Goal: Task Accomplishment & Management: Use online tool/utility

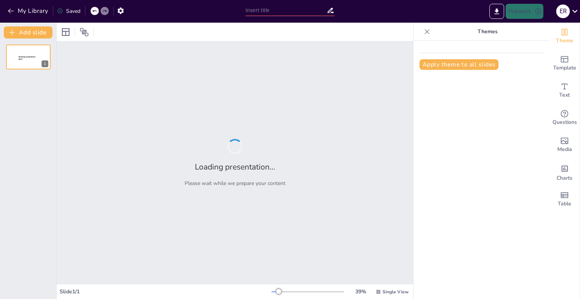
type input "Sueños y Proyectos: Entendiendo la Diferencia Clave"
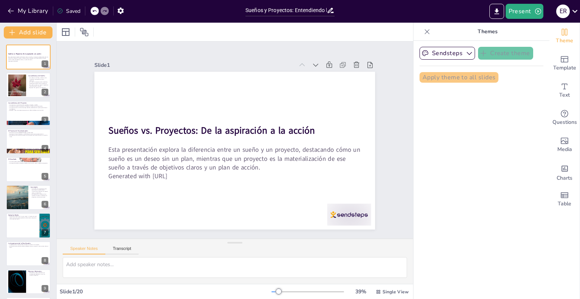
checkbox input "true"
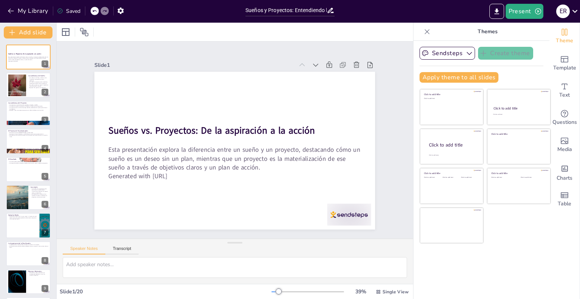
checkbox input "true"
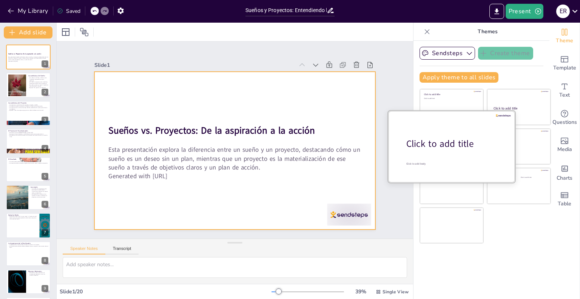
checkbox input "true"
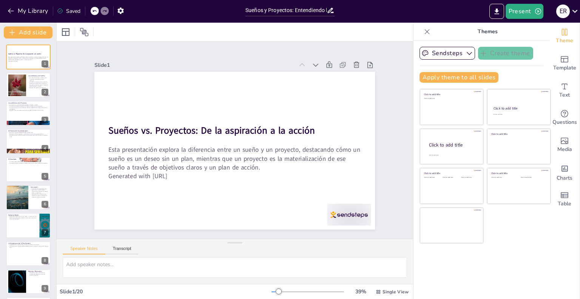
checkbox input "true"
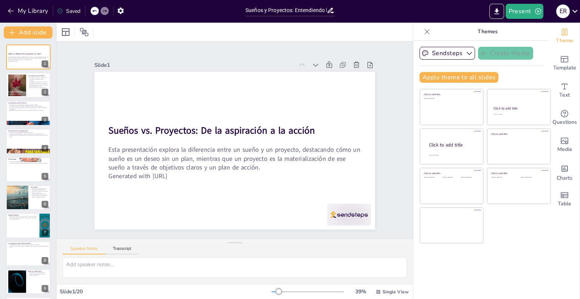
checkbox input "true"
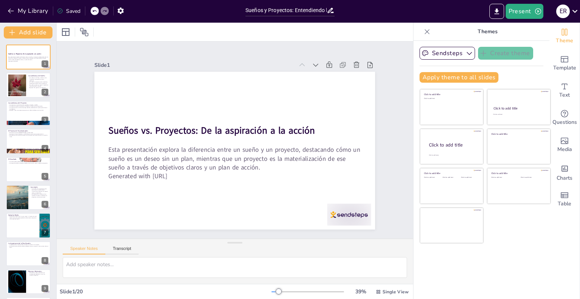
checkbox input "true"
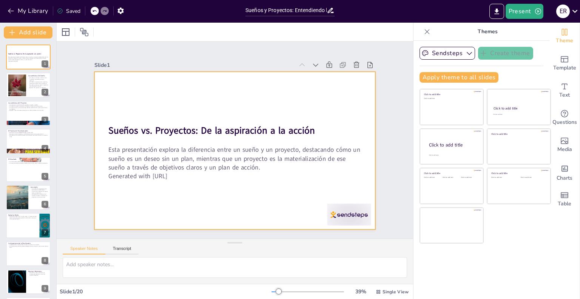
checkbox input "true"
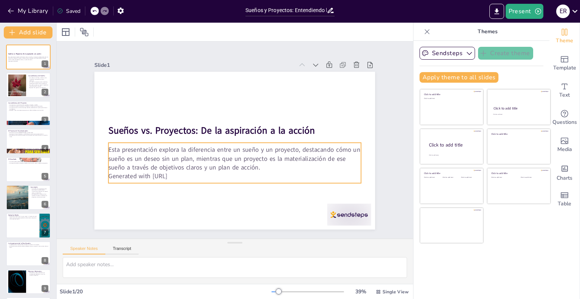
checkbox input "true"
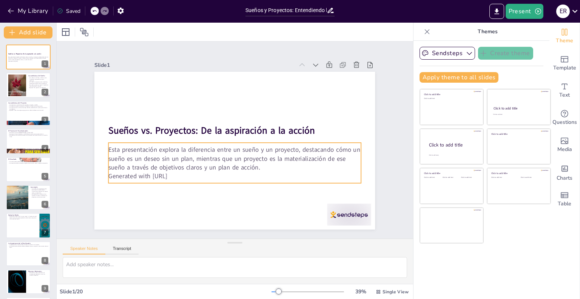
checkbox input "true"
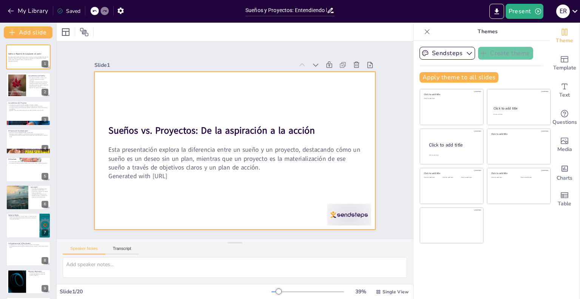
checkbox input "true"
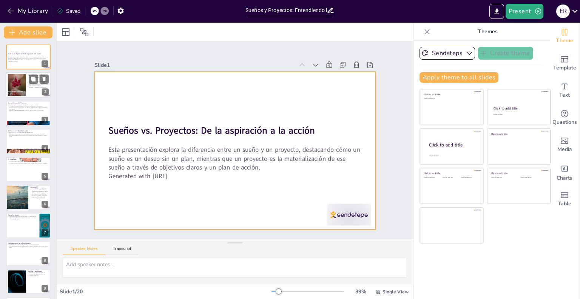
checkbox input "true"
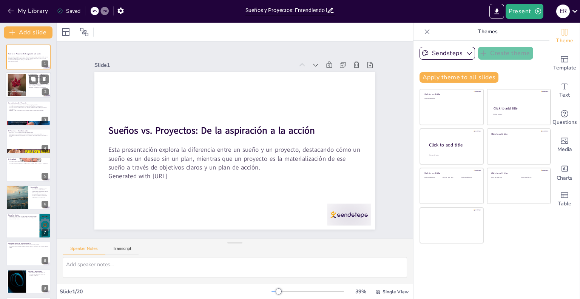
checkbox input "true"
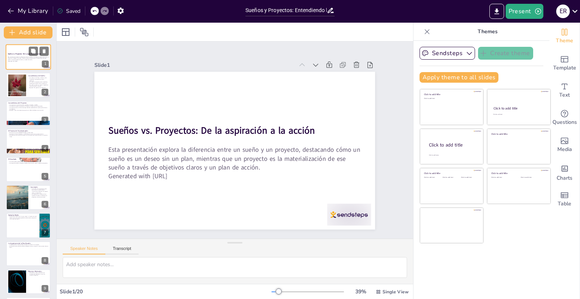
checkbox input "true"
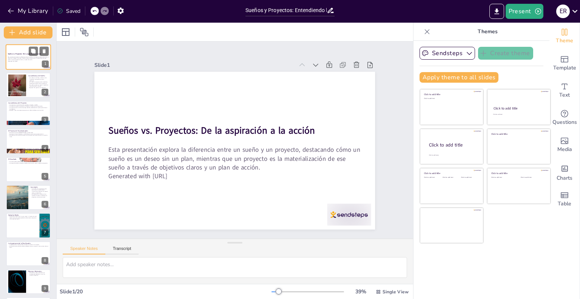
checkbox input "true"
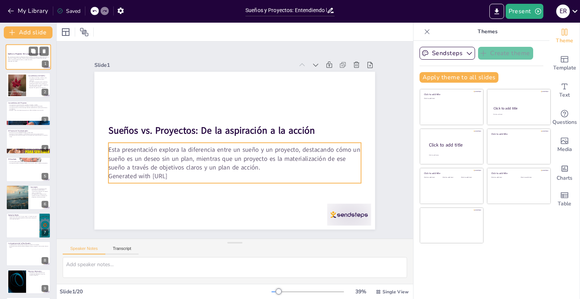
checkbox input "true"
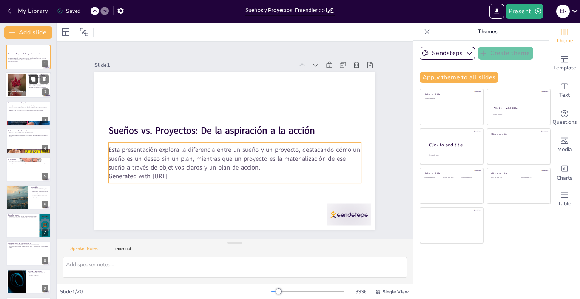
checkbox input "true"
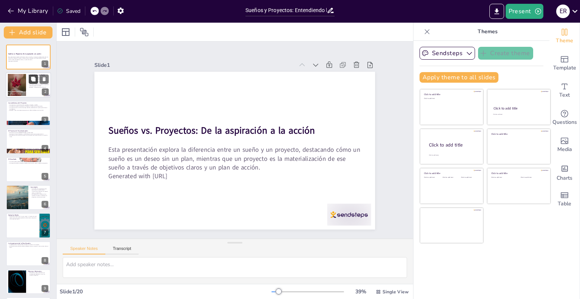
checkbox input "true"
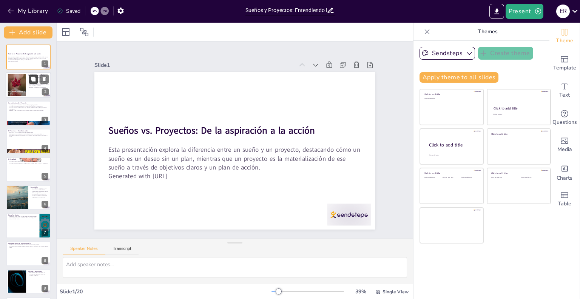
click at [30, 84] on button at bounding box center [33, 79] width 9 height 9
type textarea "Un sueño representa una aspiración que puede no tener claridad o definición. Es…"
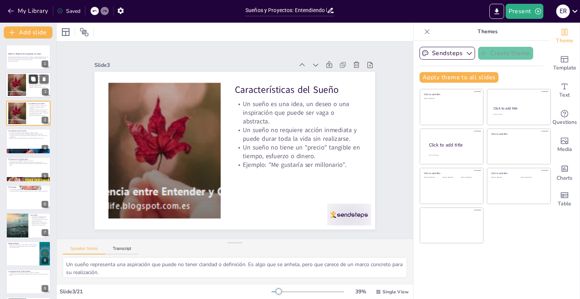
checkbox input "true"
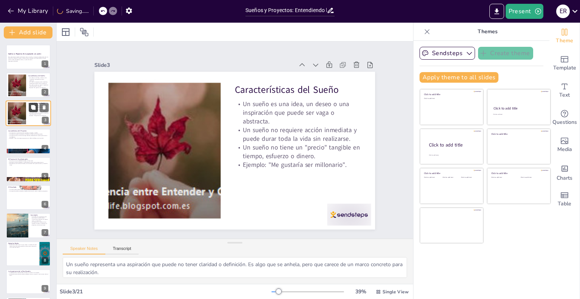
checkbox input "true"
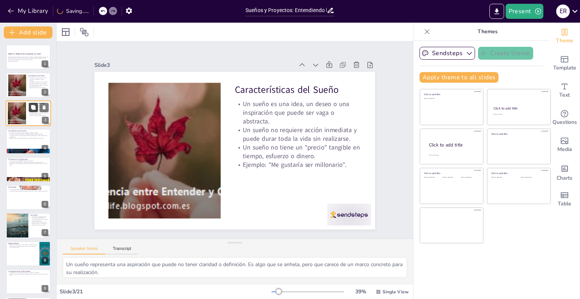
checkbox input "true"
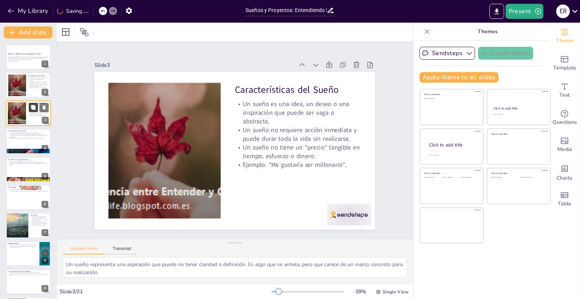
checkbox input "true"
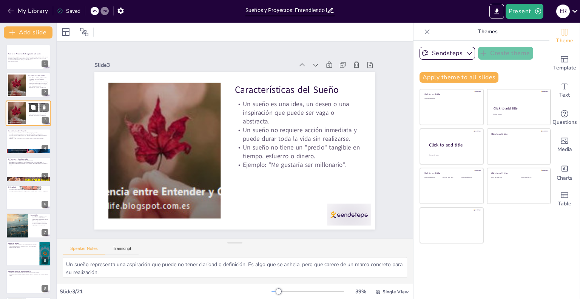
click at [33, 111] on button at bounding box center [33, 107] width 9 height 9
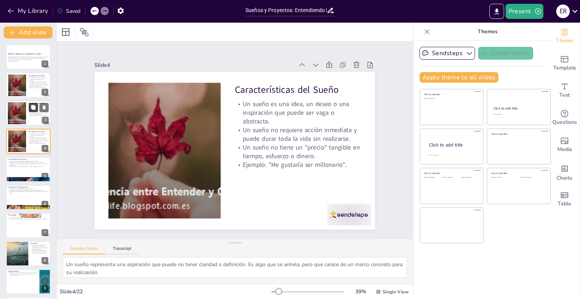
checkbox input "true"
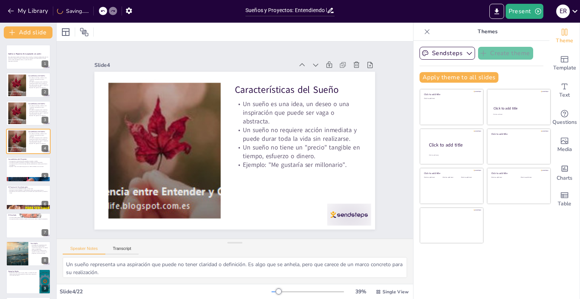
checkbox input "true"
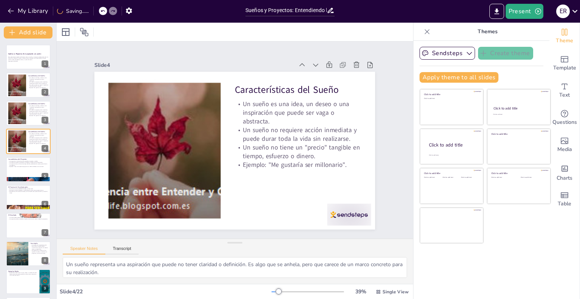
checkbox input "true"
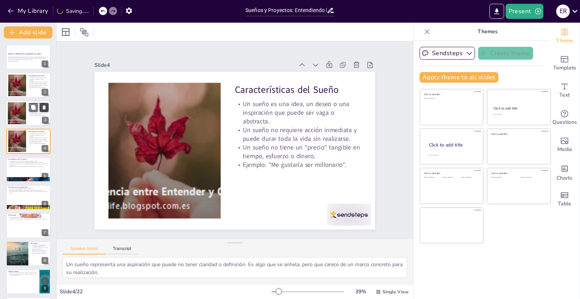
checkbox input "true"
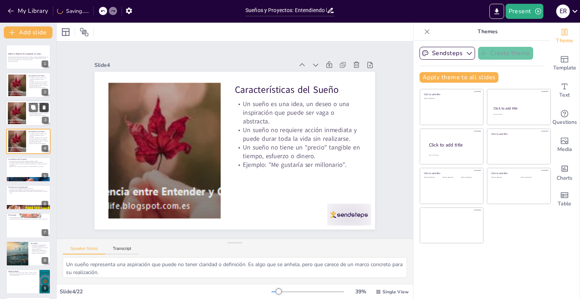
checkbox input "true"
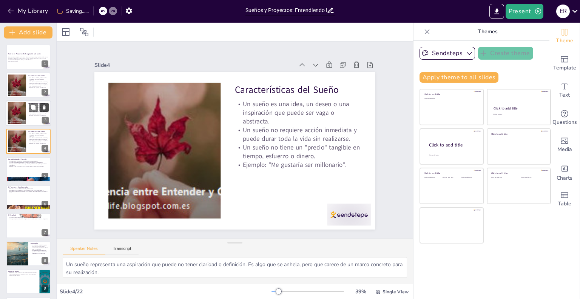
checkbox input "true"
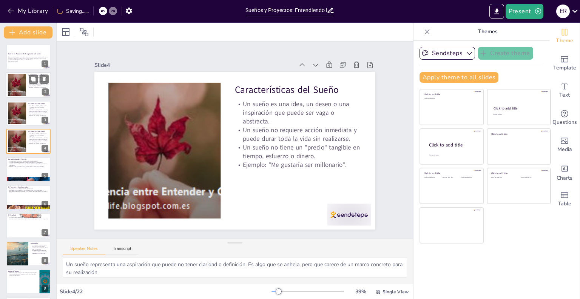
checkbox input "true"
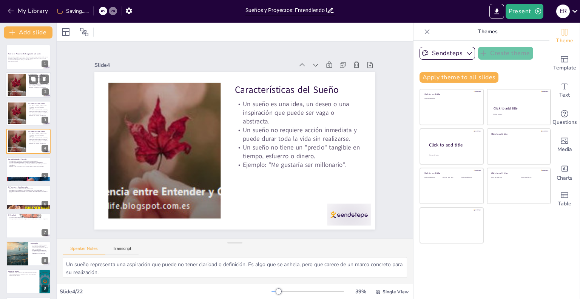
checkbox input "true"
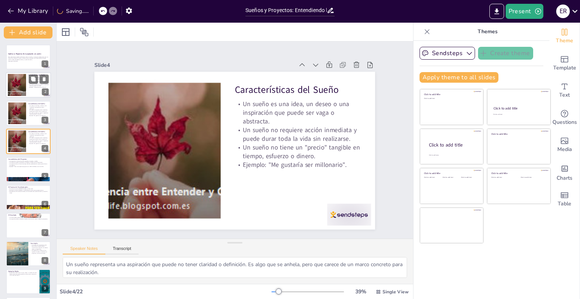
checkbox input "true"
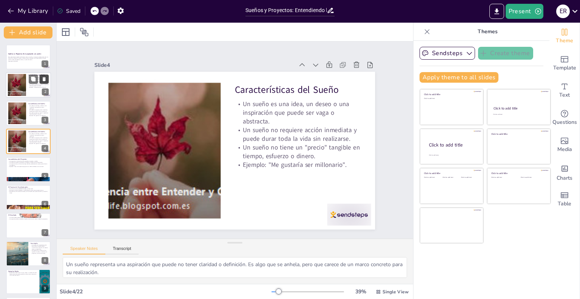
click at [44, 78] on icon at bounding box center [44, 79] width 3 height 4
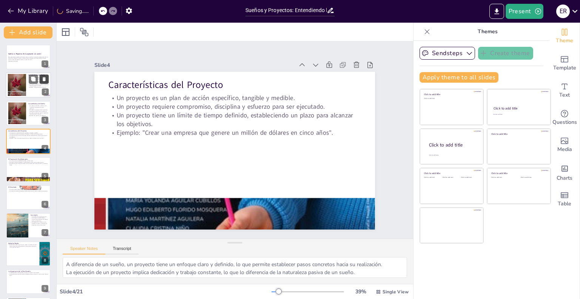
click at [44, 78] on icon at bounding box center [44, 79] width 3 height 4
type textarea "Cada proyecto comienza con un sueño, que es el primer paso hacia la materializa…"
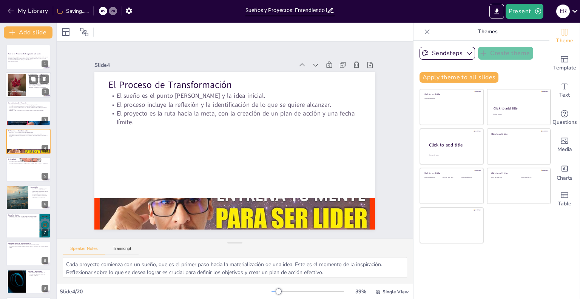
checkbox input "true"
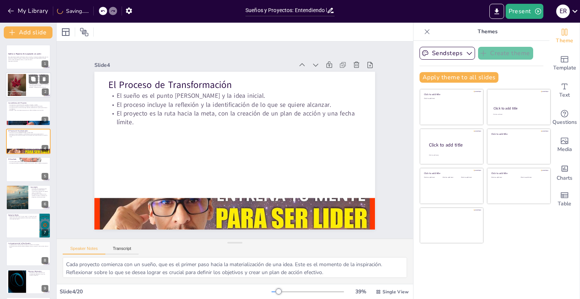
checkbox input "true"
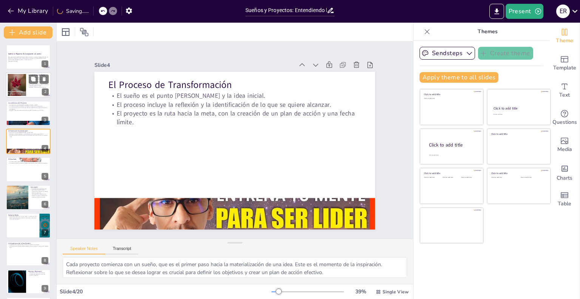
click at [36, 91] on div at bounding box center [28, 86] width 45 height 26
type textarea "Un sueño representa una aspiración que puede no tener claridad o definición. Es…"
checkbox input "true"
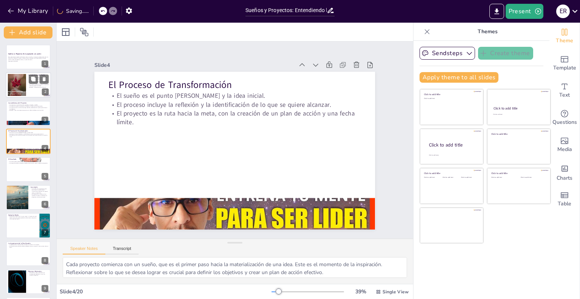
checkbox input "true"
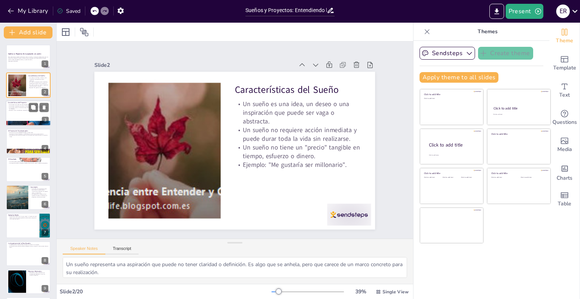
checkbox input "true"
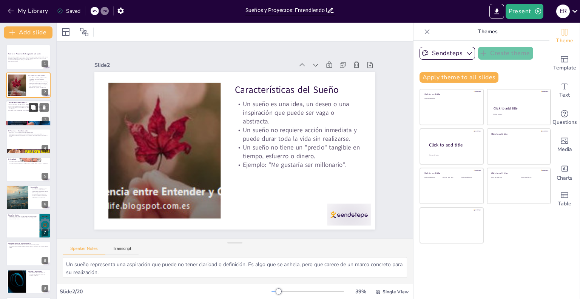
checkbox input "true"
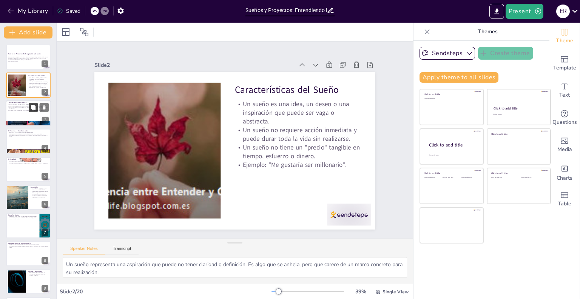
checkbox input "true"
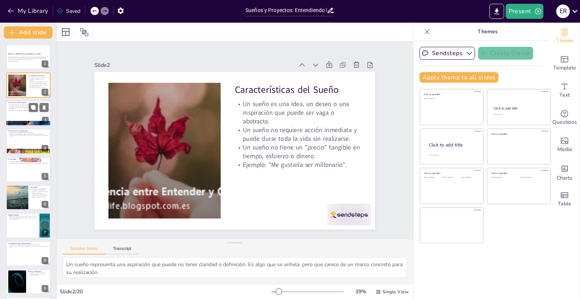
checkbox input "true"
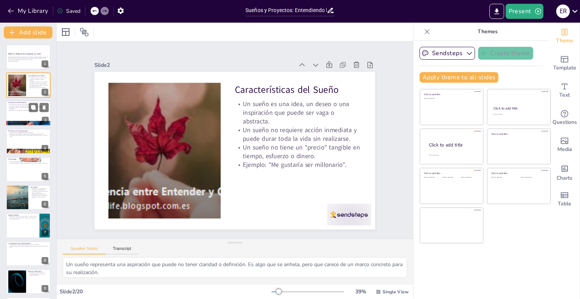
checkbox input "true"
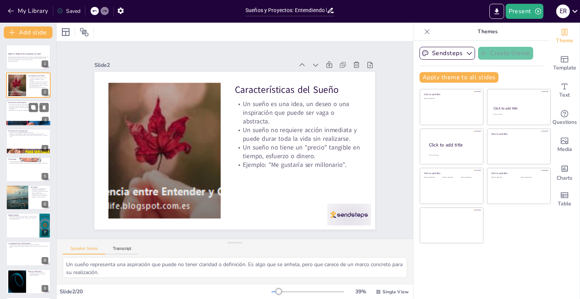
checkbox input "true"
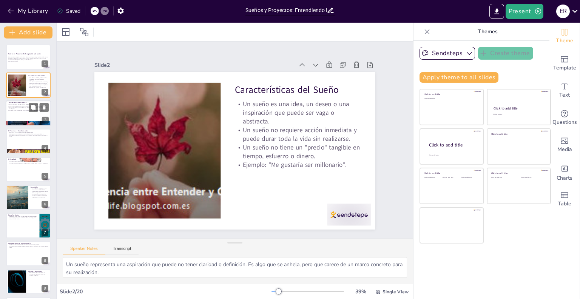
click at [20, 113] on div at bounding box center [28, 114] width 45 height 26
type textarea "A diferencia de un sueño, un proyecto tiene un enfoque claro y definido, lo que…"
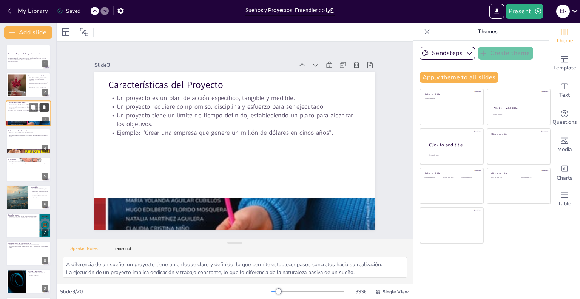
click at [42, 109] on icon at bounding box center [44, 107] width 5 height 5
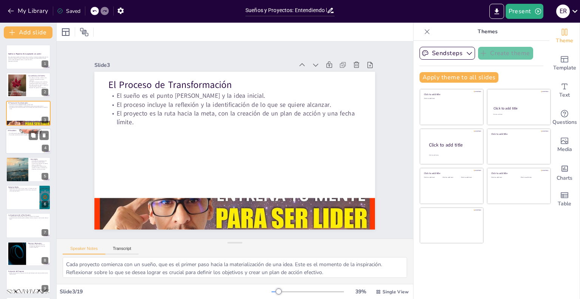
click at [45, 149] on div "4" at bounding box center [45, 148] width 7 height 7
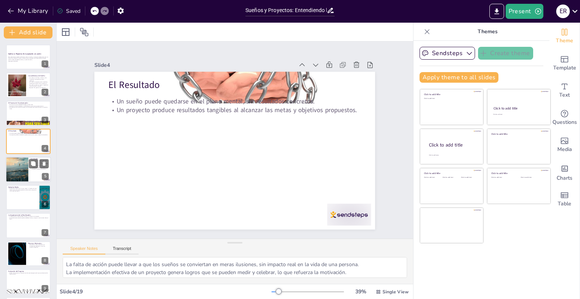
click at [46, 175] on div "5" at bounding box center [45, 176] width 7 height 7
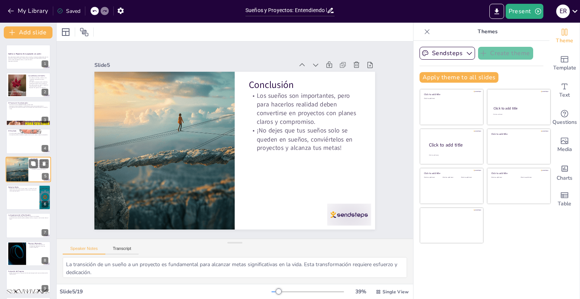
scroll to position [0, 0]
click at [44, 203] on div "6" at bounding box center [45, 204] width 7 height 7
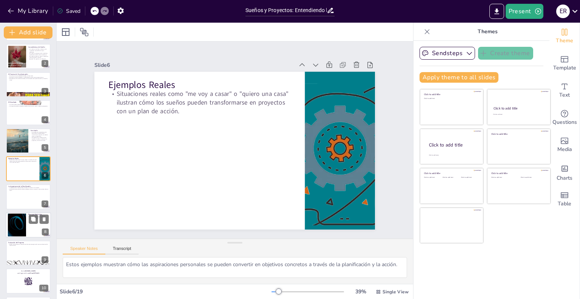
click at [44, 230] on div "8" at bounding box center [45, 232] width 7 height 7
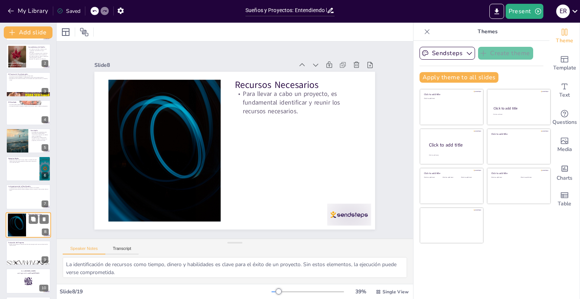
scroll to position [85, 0]
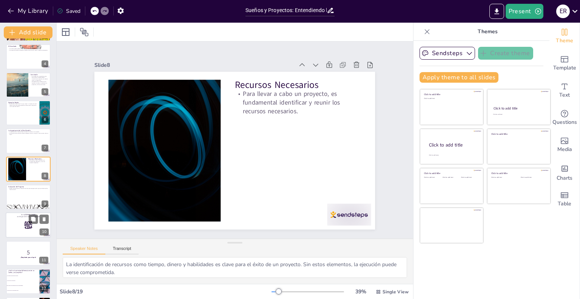
click at [44, 232] on div "10" at bounding box center [44, 232] width 9 height 7
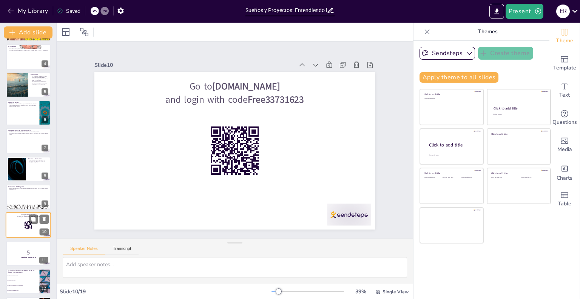
scroll to position [141, 0]
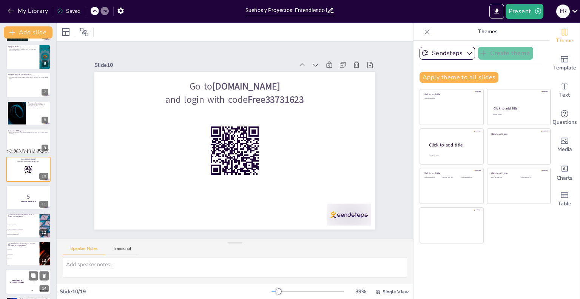
click at [43, 286] on div "14" at bounding box center [44, 288] width 9 height 7
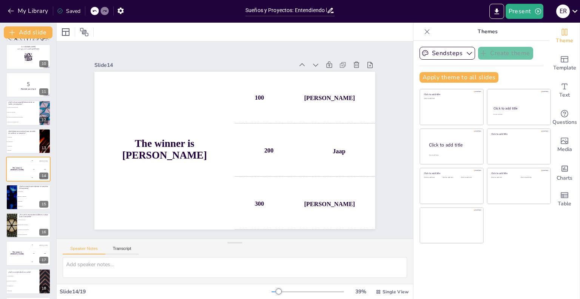
scroll to position [282, 0]
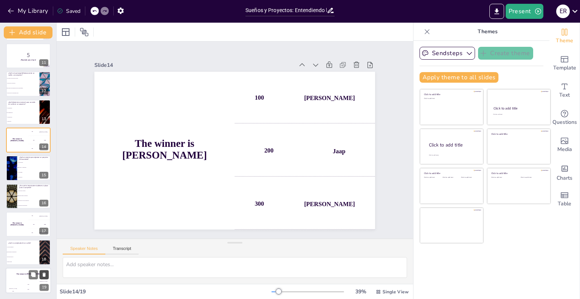
click at [45, 275] on icon at bounding box center [44, 275] width 3 height 4
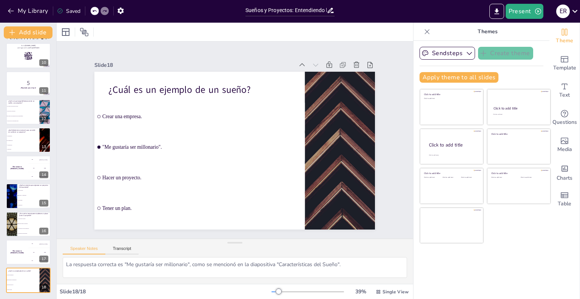
scroll to position [254, 0]
click at [41, 258] on div "17" at bounding box center [44, 260] width 9 height 7
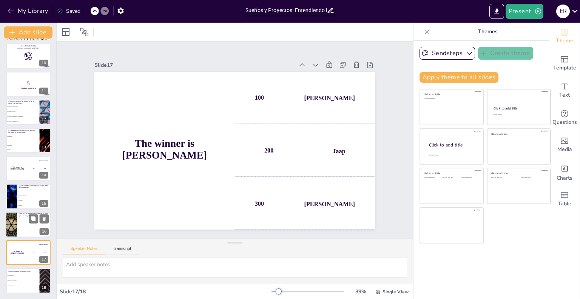
click at [43, 233] on div "16" at bounding box center [44, 231] width 9 height 7
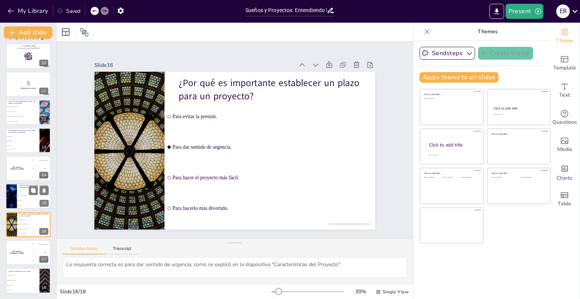
click at [47, 201] on div "15" at bounding box center [44, 203] width 9 height 7
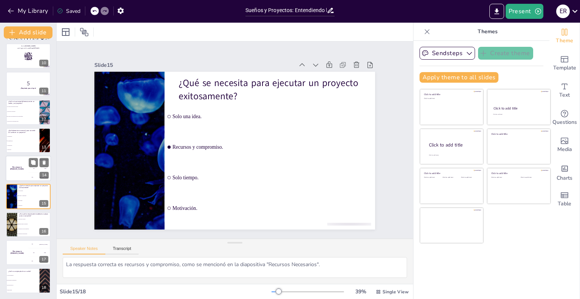
click at [46, 174] on div "14" at bounding box center [44, 175] width 9 height 7
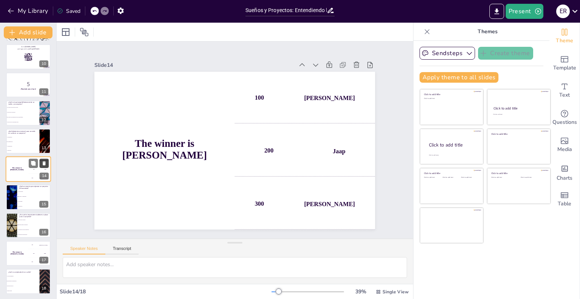
click at [45, 164] on icon at bounding box center [44, 163] width 3 height 4
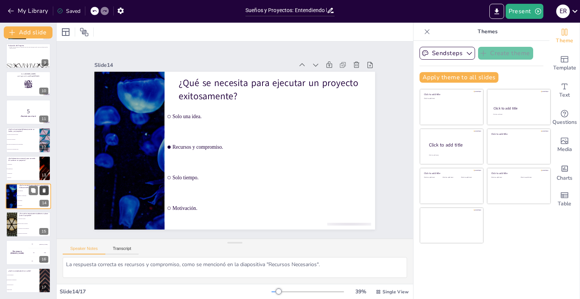
scroll to position [226, 0]
click at [45, 146] on div "12" at bounding box center [44, 147] width 9 height 7
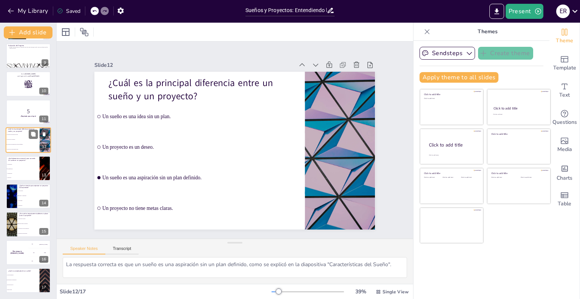
scroll to position [197, 0]
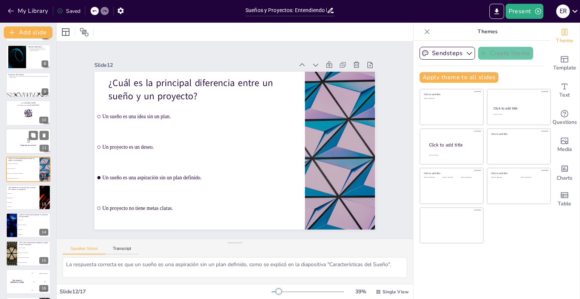
click at [43, 148] on div "11" at bounding box center [44, 148] width 9 height 7
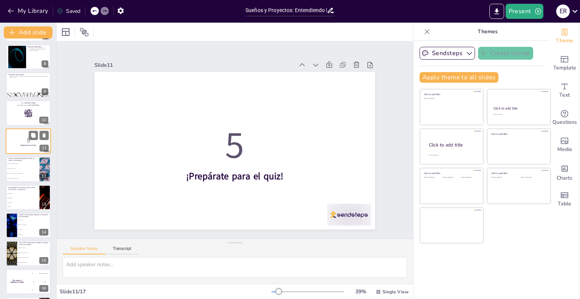
scroll to position [169, 0]
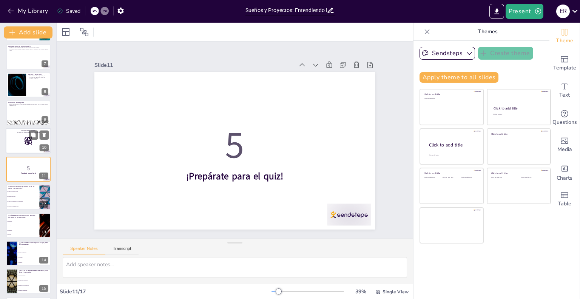
click at [44, 148] on div "10" at bounding box center [44, 148] width 9 height 7
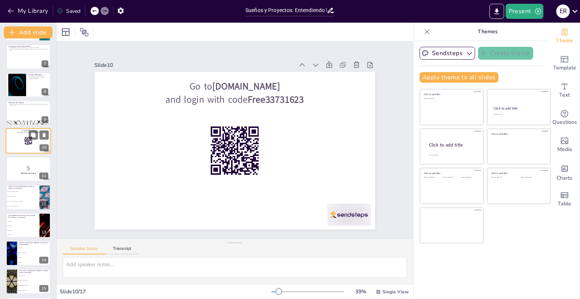
scroll to position [141, 0]
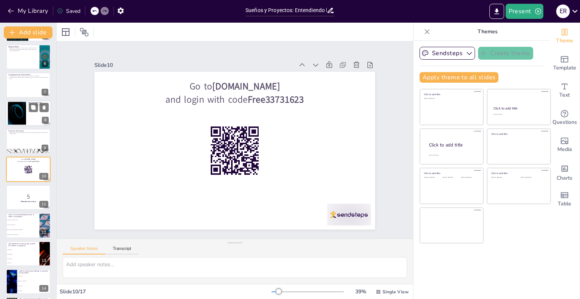
click at [46, 121] on div "8" at bounding box center [45, 120] width 7 height 7
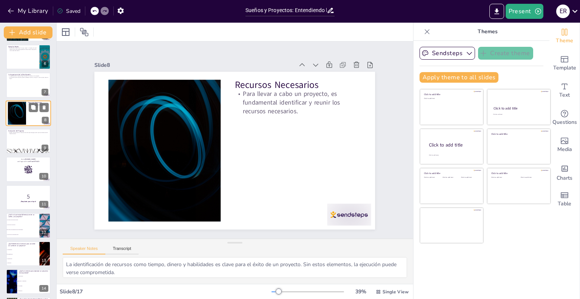
scroll to position [85, 0]
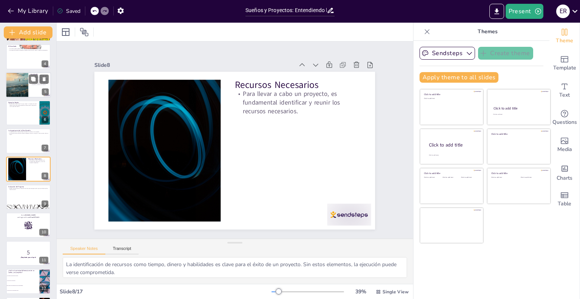
click at [46, 93] on div "5" at bounding box center [45, 91] width 7 height 7
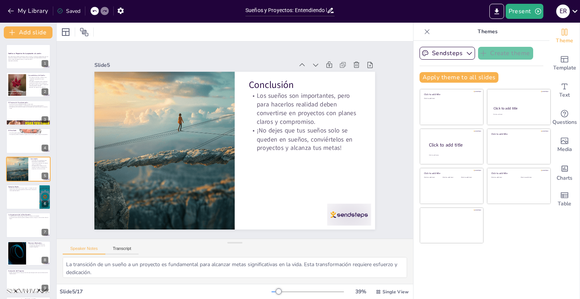
scroll to position [0, 0]
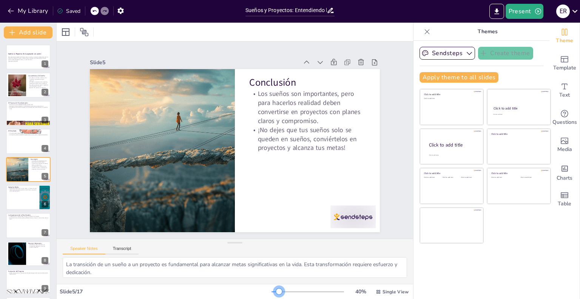
click at [276, 292] on div at bounding box center [279, 292] width 6 height 6
click at [474, 280] on div "Sendsteps Create theme Apply theme to all slides Click to add title Click to ad…" at bounding box center [482, 170] width 136 height 258
click at [561, 33] on icon "Change the overall theme" at bounding box center [564, 32] width 9 height 9
click at [556, 40] on span "Theme" at bounding box center [564, 41] width 17 height 8
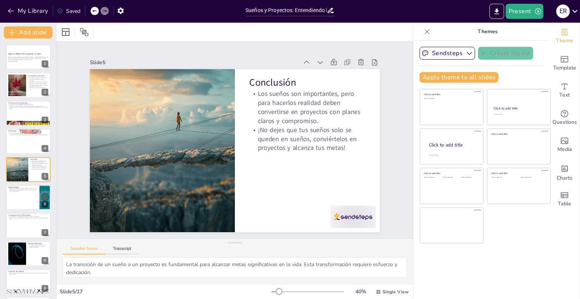
click at [96, 13] on div at bounding box center [95, 11] width 8 height 8
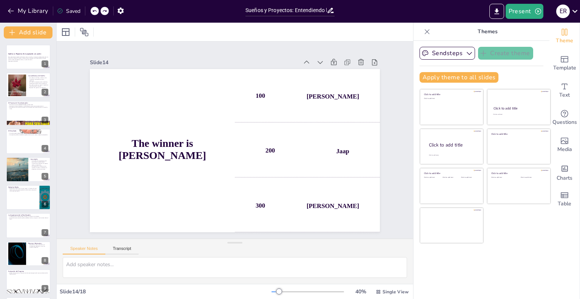
click at [96, 13] on div at bounding box center [95, 11] width 8 height 8
click at [96, 13] on div "My Library Saved" at bounding box center [64, 11] width 128 height 14
click at [96, 13] on div "My Library Saving......" at bounding box center [68, 11] width 136 height 14
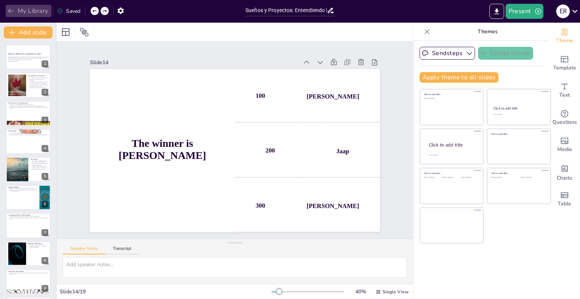
click at [23, 12] on button "My Library" at bounding box center [29, 11] width 46 height 12
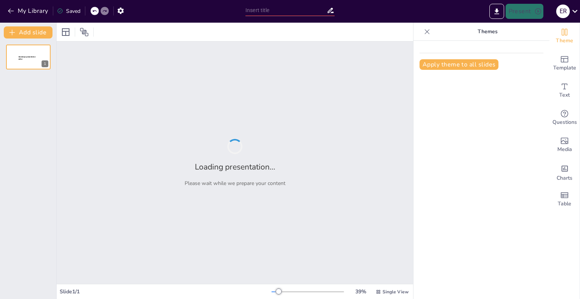
type input "Sueños y Proyectos: Entendiendo la Diferencia Clave"
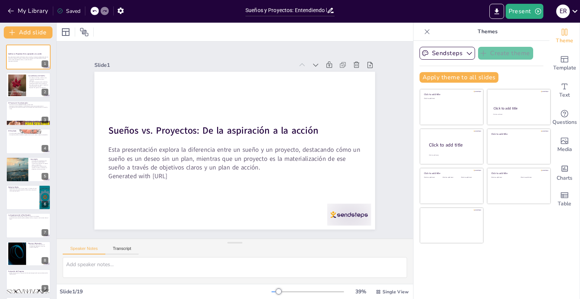
checkbox input "true"
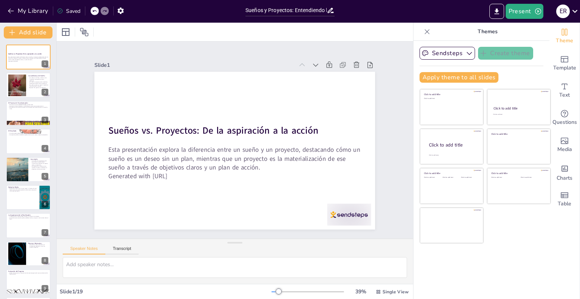
checkbox input "true"
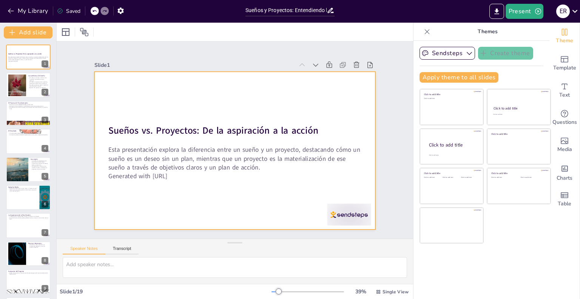
checkbox input "true"
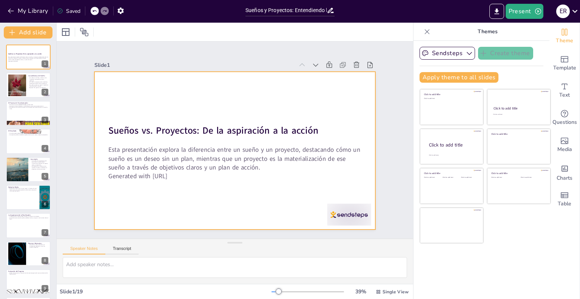
checkbox input "true"
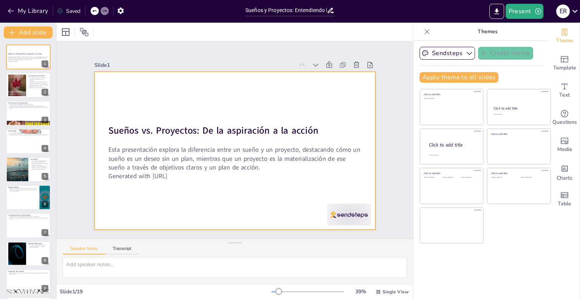
checkbox input "true"
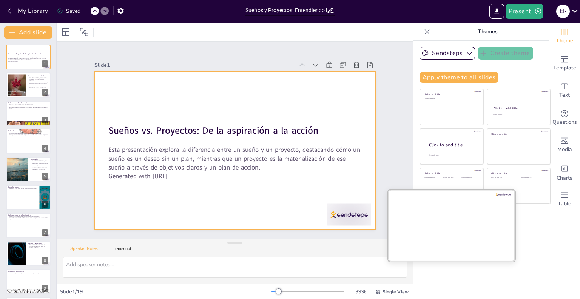
checkbox input "true"
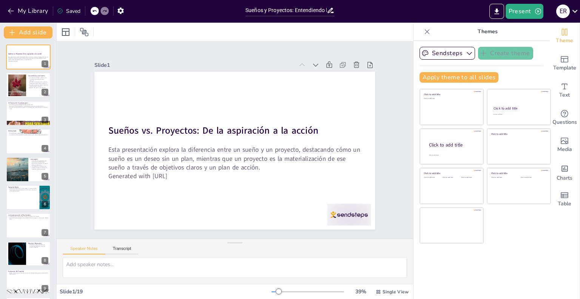
checkbox input "true"
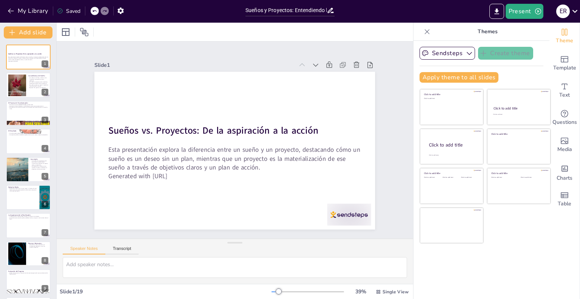
checkbox input "true"
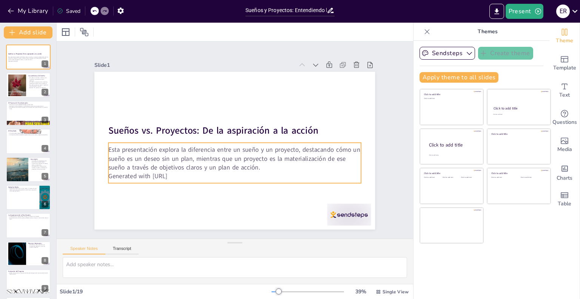
checkbox input "true"
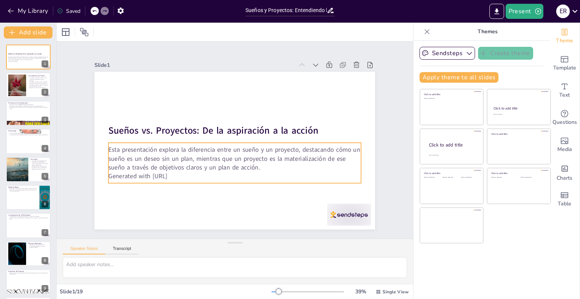
checkbox input "true"
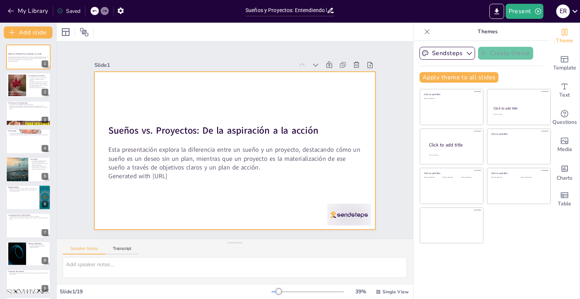
checkbox input "true"
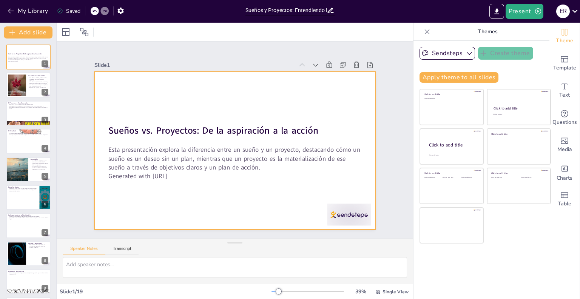
checkbox input "true"
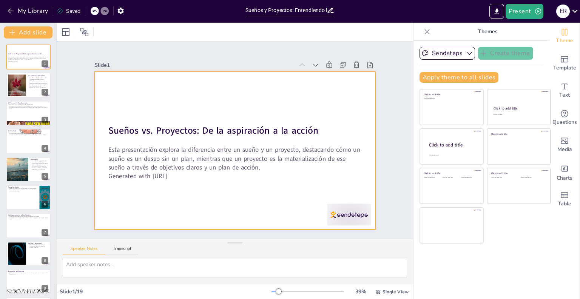
click at [287, 103] on div at bounding box center [228, 147] width 314 height 305
checkbox input "true"
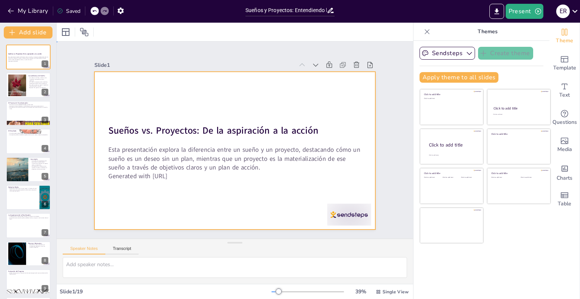
checkbox input "true"
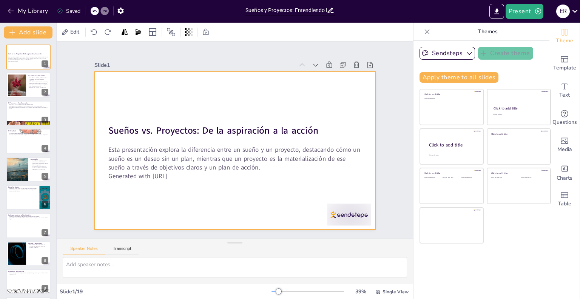
checkbox input "true"
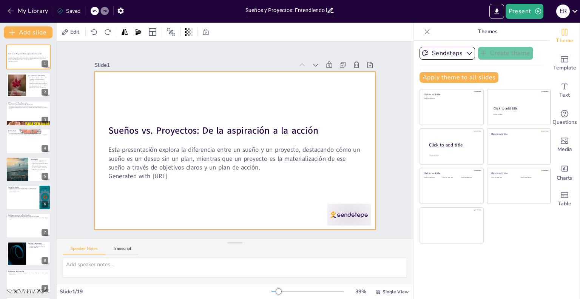
checkbox input "true"
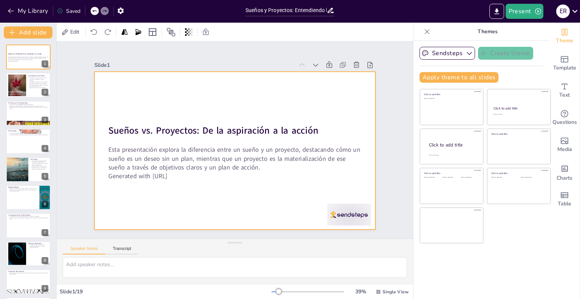
checkbox input "true"
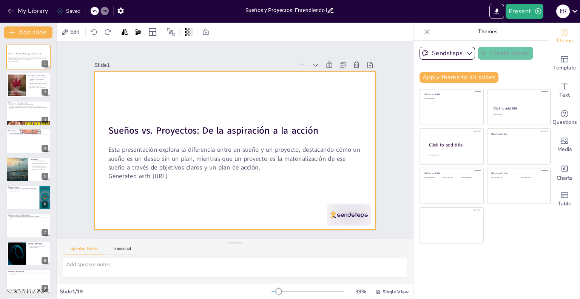
checkbox input "true"
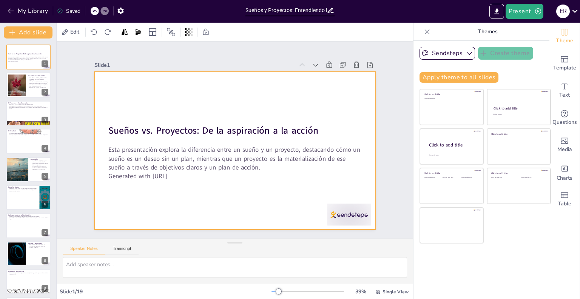
checkbox input "true"
click at [123, 80] on div at bounding box center [225, 146] width 277 height 322
checkbox input "true"
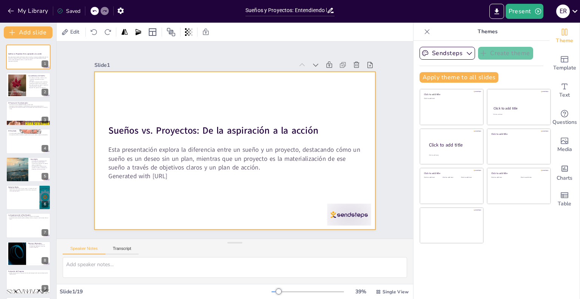
checkbox input "true"
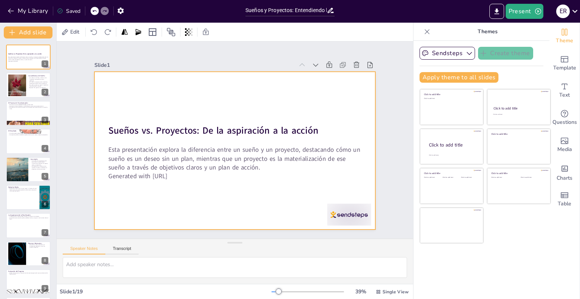
checkbox input "true"
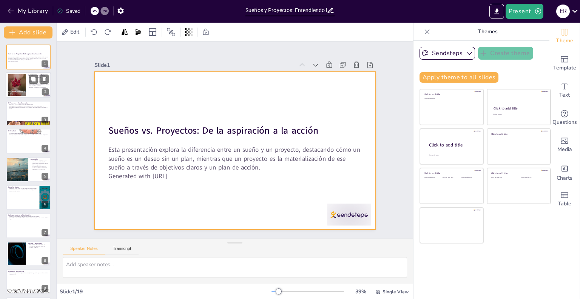
checkbox input "true"
click at [23, 76] on div at bounding box center [17, 85] width 36 height 23
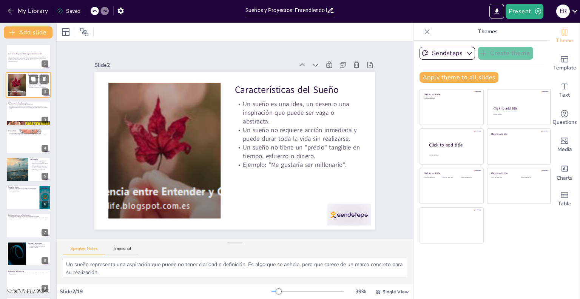
type textarea "Un sueño representa una aspiración que puede no tener claridad o definición. Es…"
checkbox input "true"
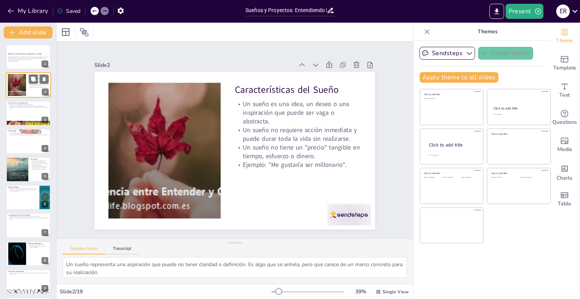
checkbox input "true"
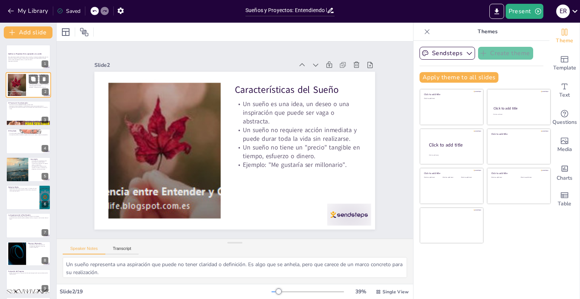
checkbox input "true"
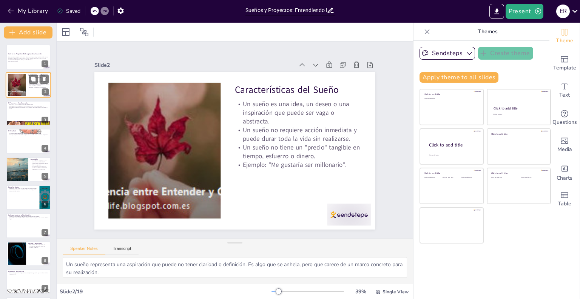
checkbox input "true"
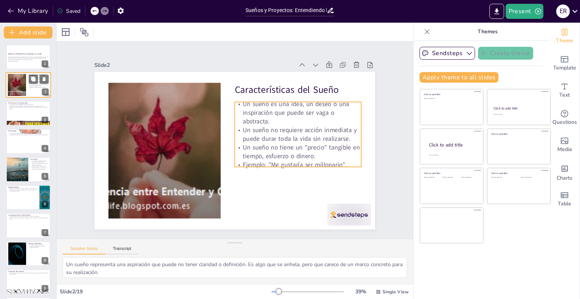
checkbox input "true"
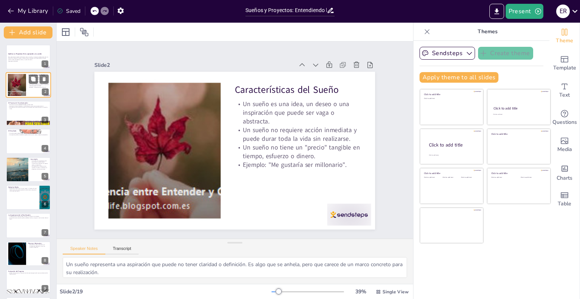
checkbox input "true"
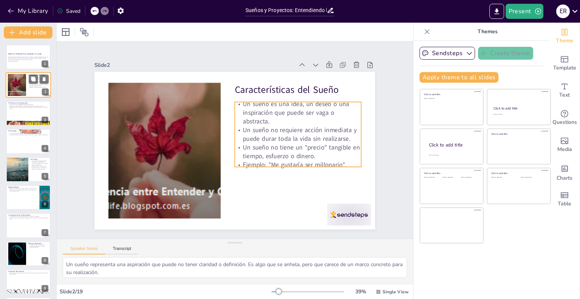
click at [29, 84] on p "Un sueño no tiene un "precio" tangible en tiempo, esfuerzo o dinero." at bounding box center [38, 85] width 20 height 3
checkbox input "true"
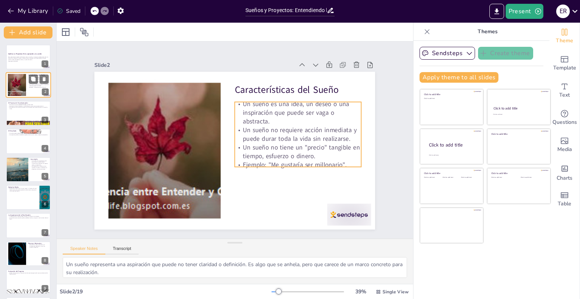
checkbox input "true"
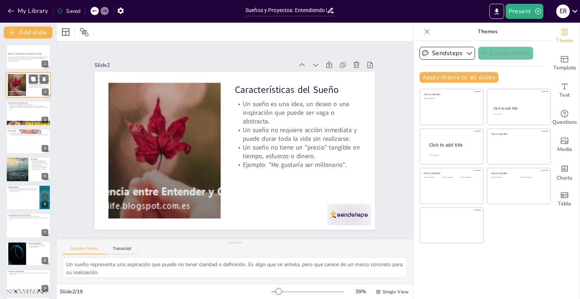
click at [29, 84] on p "Un sueño no tiene un "precio" tangible en tiempo, esfuerzo o dinero." at bounding box center [38, 85] width 20 height 3
checkbox input "true"
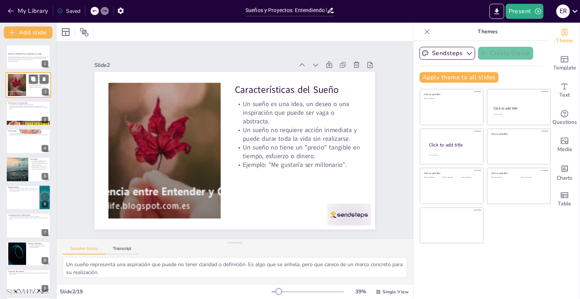
checkbox input "true"
click at [29, 84] on p "Un sueño no tiene un "precio" tangible en tiempo, esfuerzo o dinero." at bounding box center [38, 85] width 20 height 3
checkbox input "true"
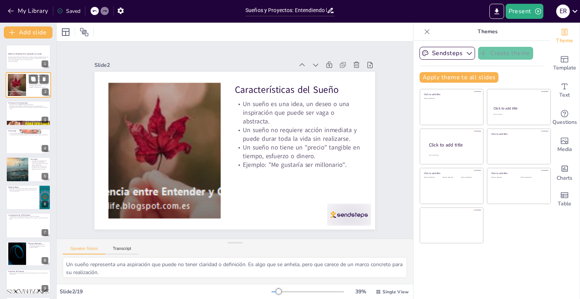
checkbox input "true"
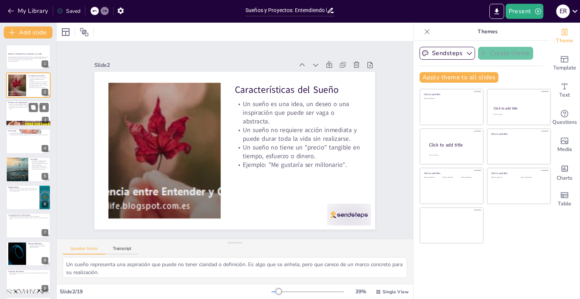
checkbox input "true"
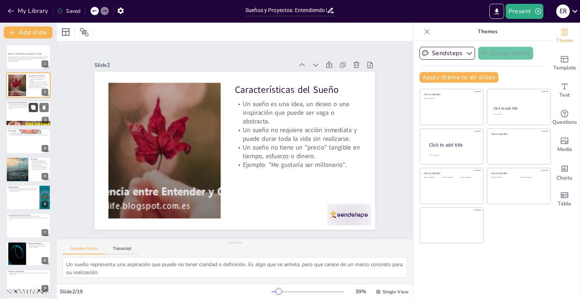
checkbox input "true"
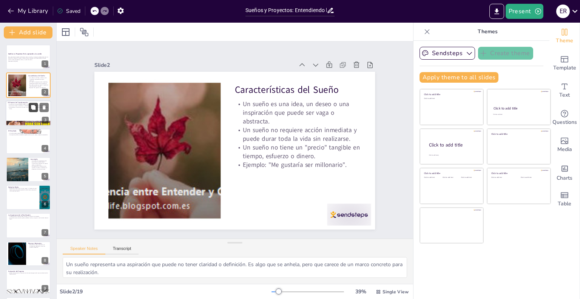
checkbox input "true"
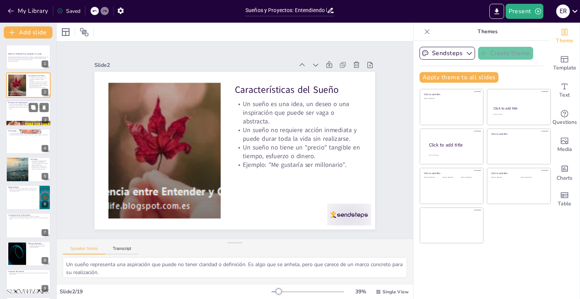
checkbox input "true"
click at [20, 111] on div at bounding box center [28, 114] width 45 height 26
type textarea "Cada proyecto comienza con un sueño, que es el primer paso hacia la materializa…"
checkbox input "true"
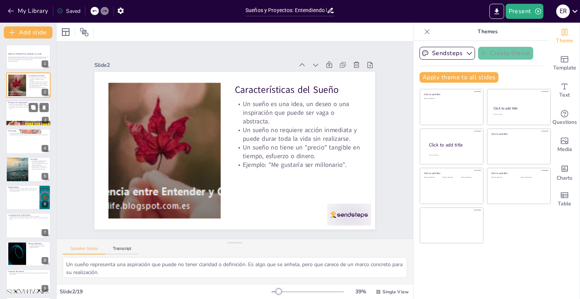
checkbox input "true"
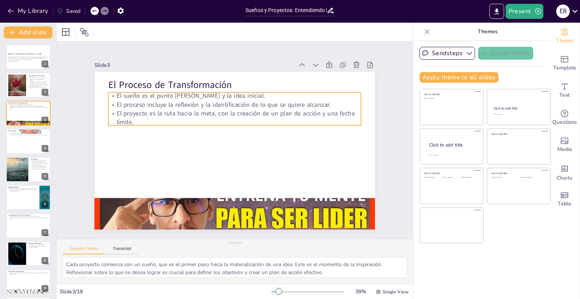
checkbox input "true"
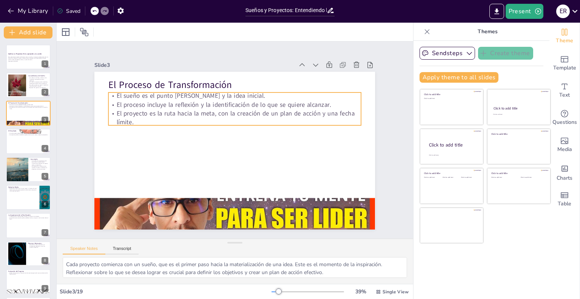
checkbox input "true"
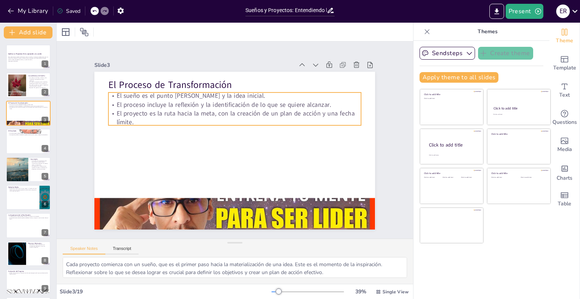
checkbox input "true"
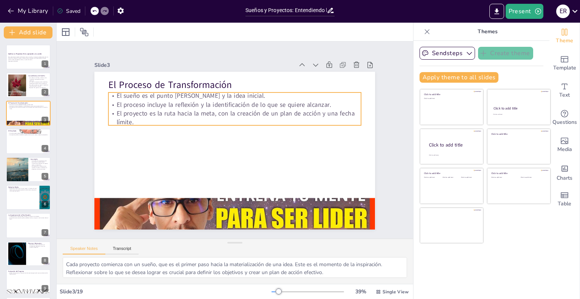
checkbox input "true"
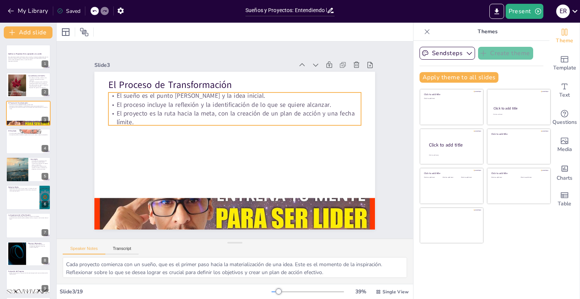
checkbox input "true"
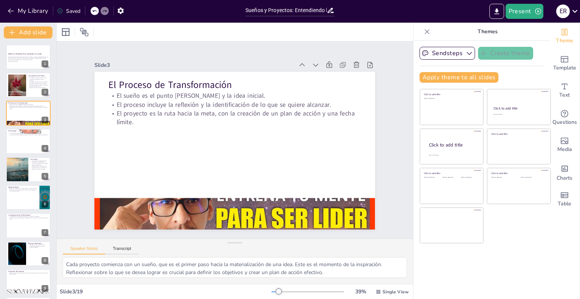
checkbox input "true"
click at [331, 11] on icon at bounding box center [331, 10] width 8 height 8
click at [496, 12] on icon "Export to PowerPoint" at bounding box center [497, 12] width 8 height 8
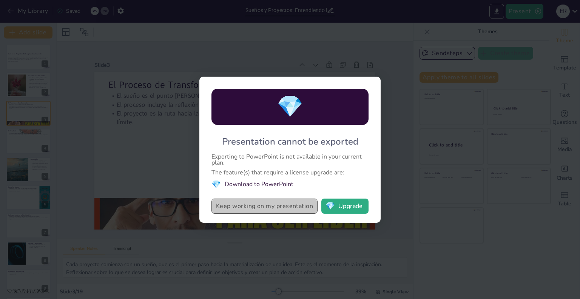
click at [292, 209] on button "Keep working on my presentation" at bounding box center [265, 206] width 106 height 15
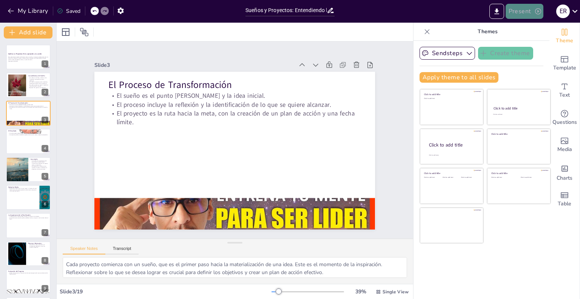
click at [528, 9] on button "Present" at bounding box center [525, 11] width 38 height 15
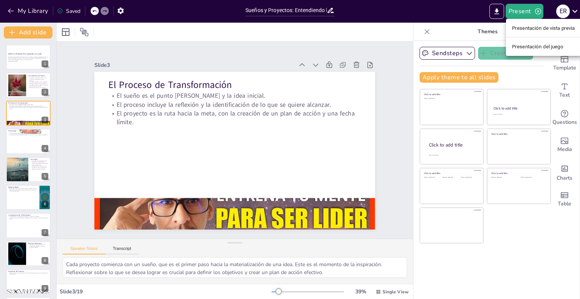
click at [496, 15] on div at bounding box center [290, 149] width 580 height 299
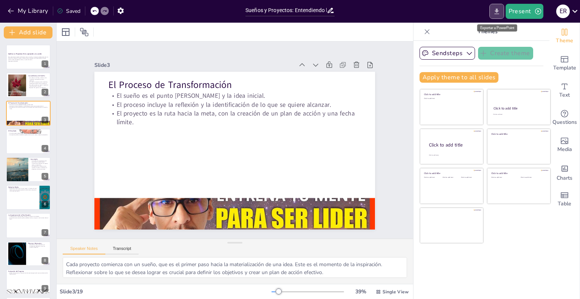
click at [499, 11] on icon "Export to PowerPoint" at bounding box center [497, 11] width 5 height 6
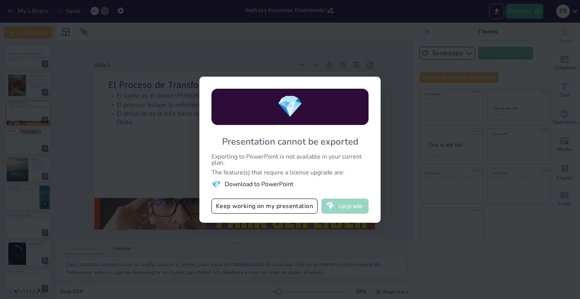
click at [351, 209] on button "💎 Upgrade" at bounding box center [345, 206] width 47 height 15
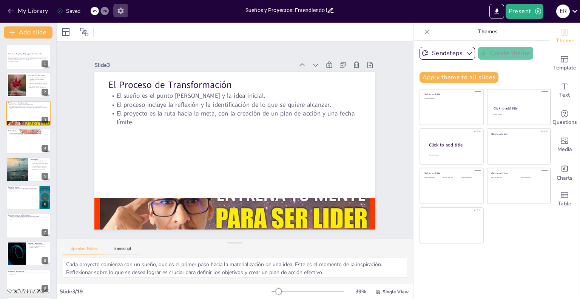
click at [122, 12] on icon "button" at bounding box center [121, 11] width 6 height 6
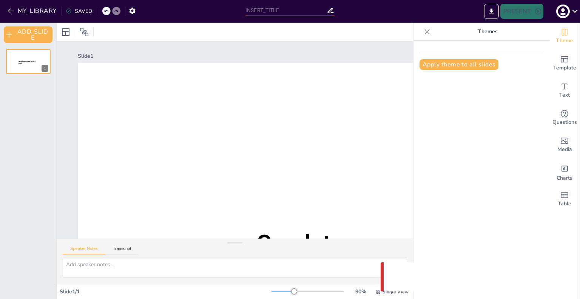
type input "Sueños y Proyectos: Entendiendo la Diferencia Clave"
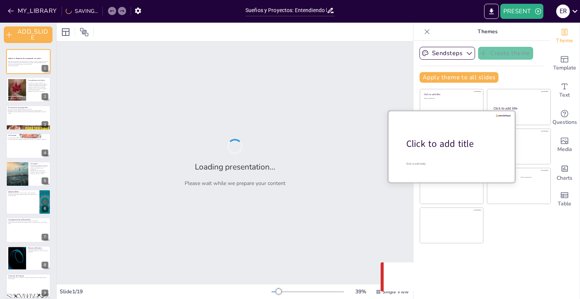
checkbox input "true"
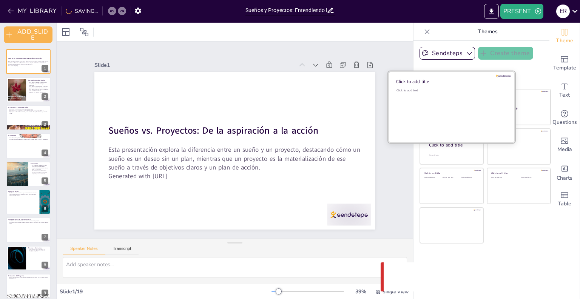
checkbox input "true"
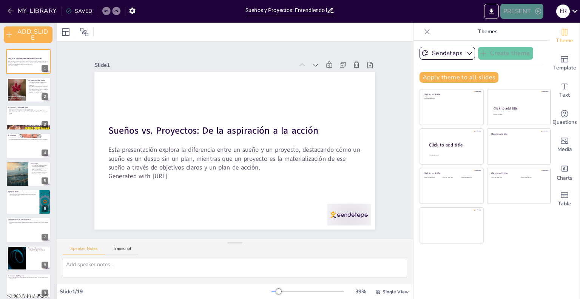
click at [537, 11] on icon "button" at bounding box center [539, 12] width 8 height 8
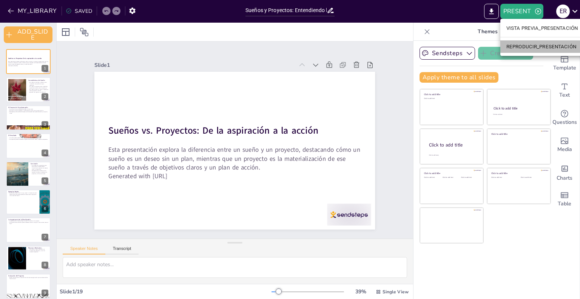
click at [538, 48] on font "REPRODUCIR_PRESENTACIÓN" at bounding box center [542, 47] width 70 height 6
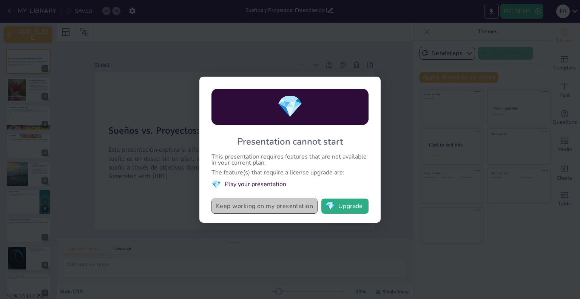
click at [273, 207] on button "Keep working on my presentation" at bounding box center [265, 206] width 106 height 15
checkbox input "true"
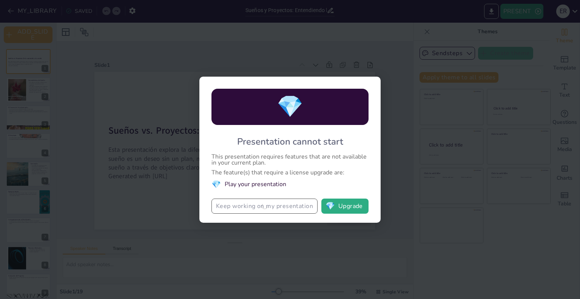
checkbox input "true"
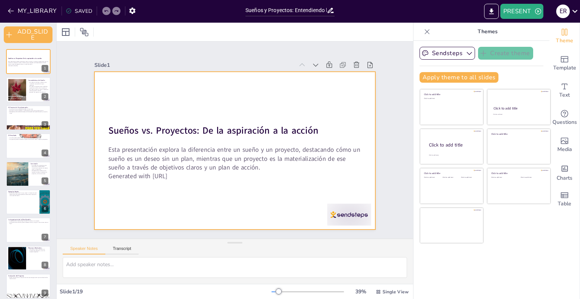
checkbox input "true"
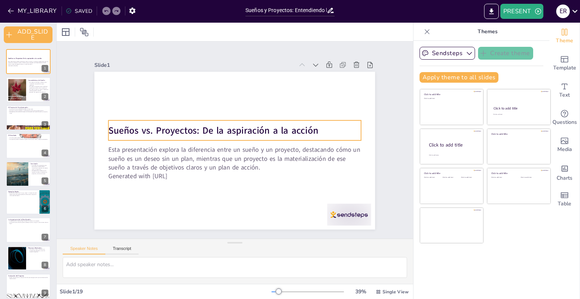
checkbox input "true"
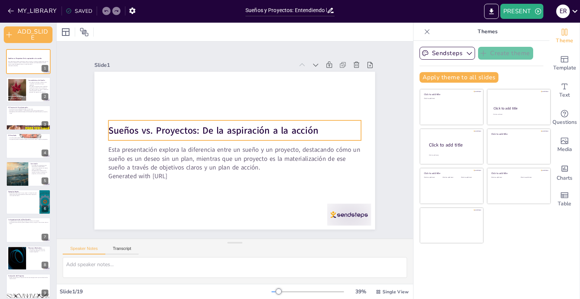
checkbox input "true"
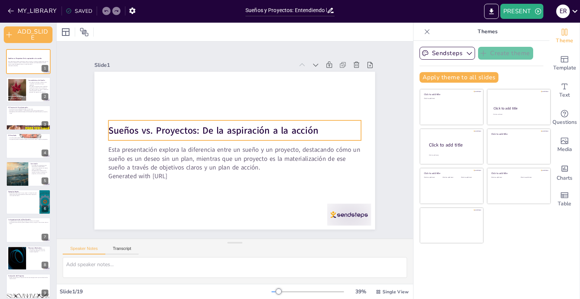
checkbox input "true"
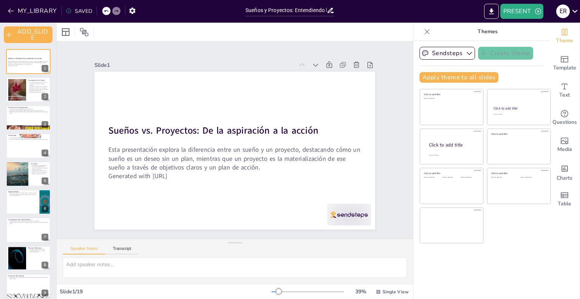
checkbox input "true"
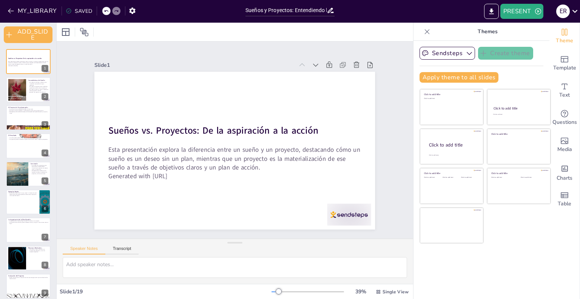
checkbox input "true"
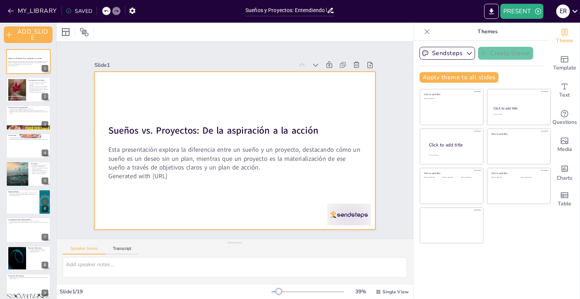
checkbox input "true"
